Goal: Information Seeking & Learning: Compare options

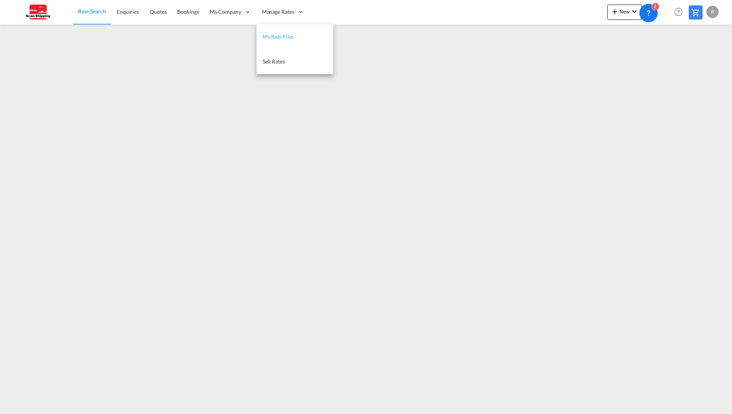
click at [284, 37] on span "My Rate Files" at bounding box center [278, 36] width 31 height 7
click at [100, 12] on span "Rate Search" at bounding box center [92, 11] width 28 height 7
